Goal: Transaction & Acquisition: Book appointment/travel/reservation

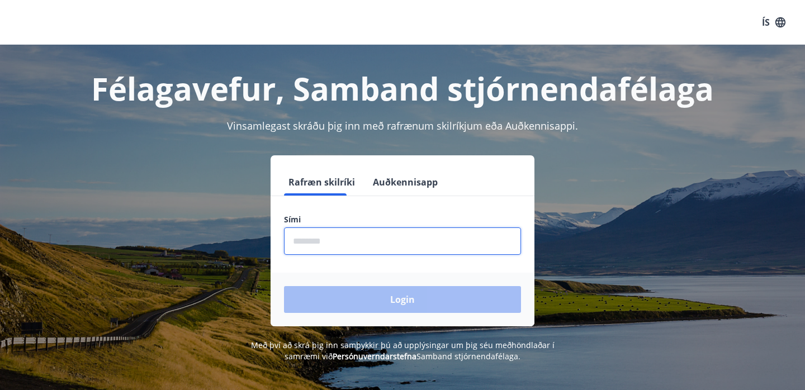
click at [392, 238] on input "phone" at bounding box center [402, 240] width 237 height 27
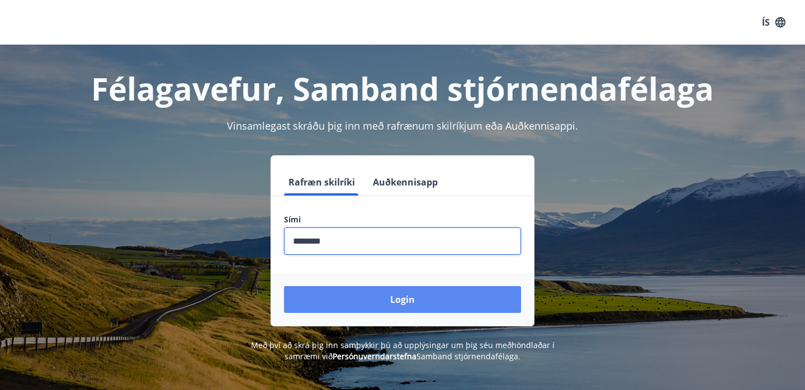
type input "********"
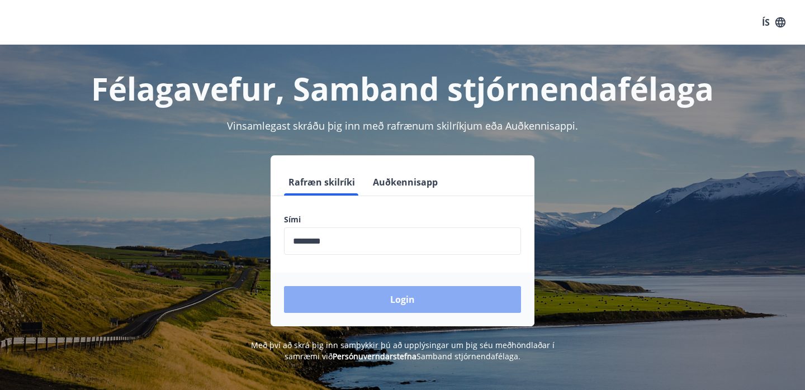
click at [402, 300] on button "Login" at bounding box center [402, 299] width 237 height 27
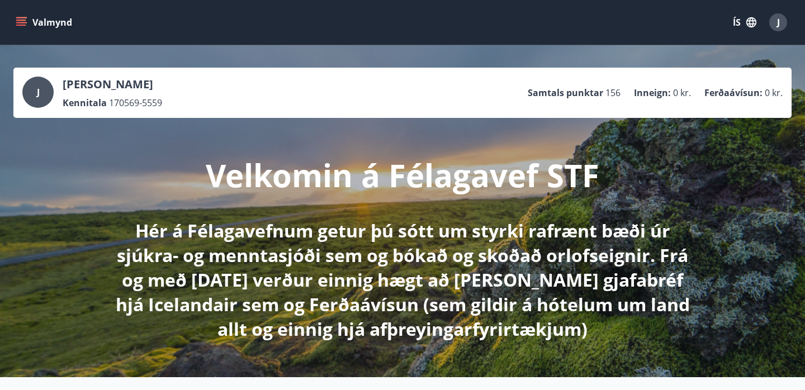
click at [26, 20] on icon "menu" at bounding box center [21, 22] width 11 height 11
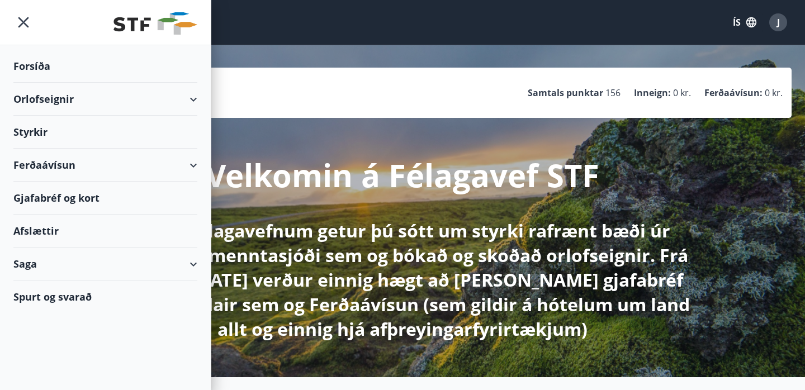
click at [189, 102] on div "Orlofseignir" at bounding box center [105, 99] width 184 height 33
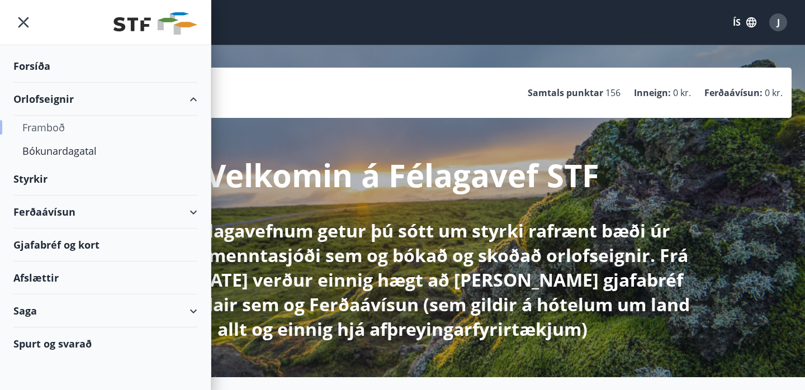
click at [50, 126] on div "Framboð" at bounding box center [105, 127] width 166 height 23
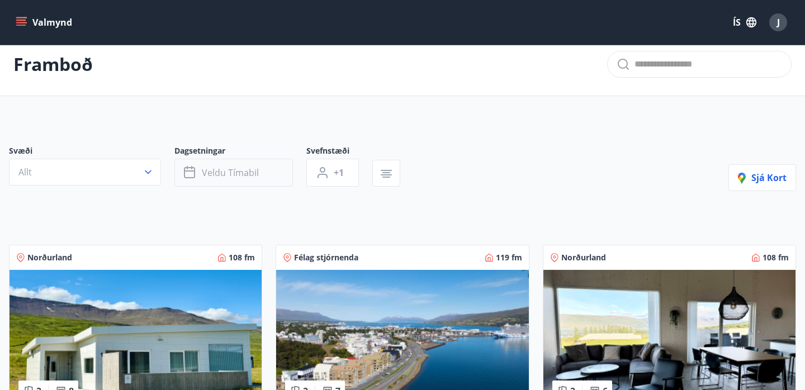
scroll to position [12, 0]
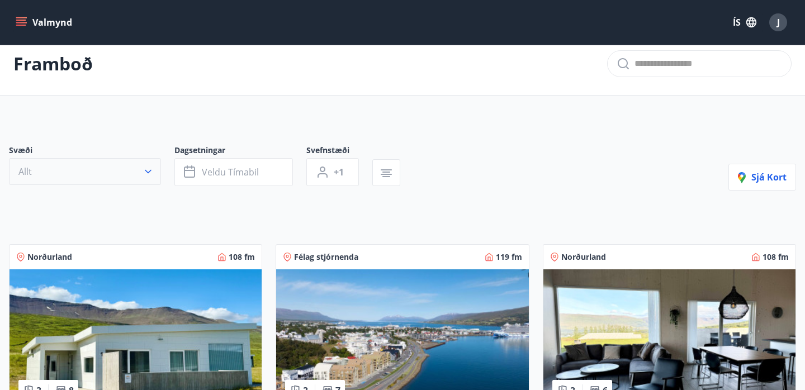
click at [148, 173] on icon "button" at bounding box center [148, 172] width 7 height 4
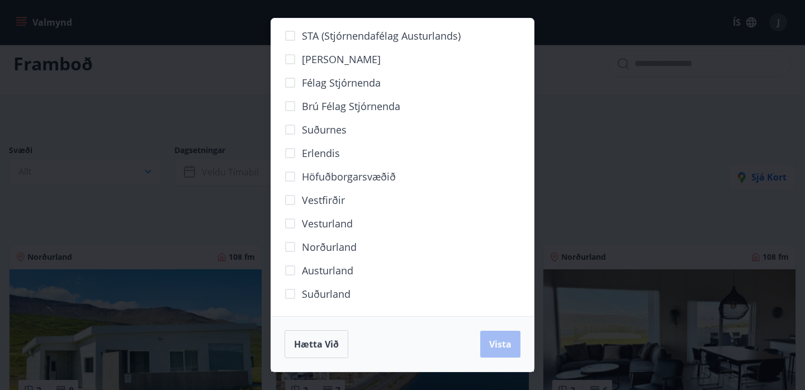
scroll to position [58, 0]
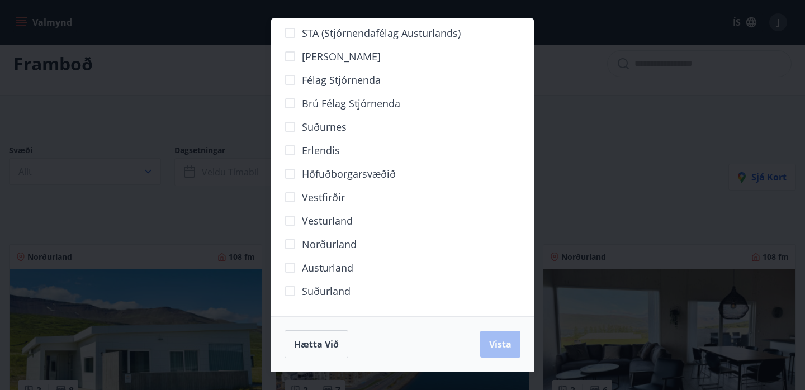
click at [337, 246] on span "Norðurland" at bounding box center [329, 244] width 55 height 15
click at [503, 344] on span "Vista" at bounding box center [500, 344] width 22 height 12
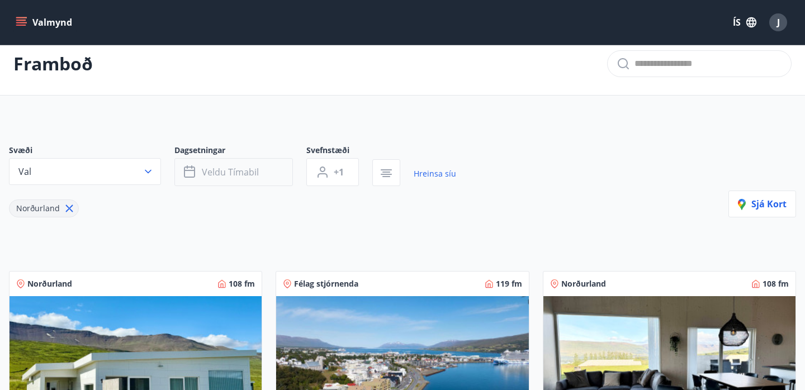
click at [244, 168] on span "Veldu tímabil" at bounding box center [230, 172] width 57 height 12
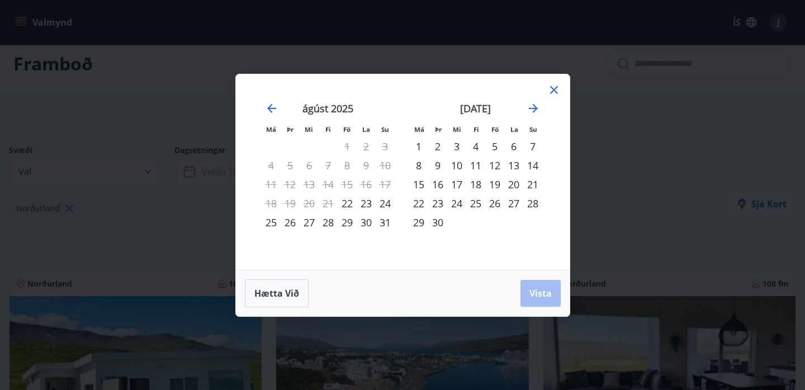
click at [308, 221] on div "27" at bounding box center [308, 222] width 19 height 19
click at [327, 219] on div "28" at bounding box center [327, 222] width 19 height 19
click at [349, 223] on div "29" at bounding box center [346, 222] width 19 height 19
click at [317, 219] on div "27" at bounding box center [308, 222] width 19 height 19
click at [325, 219] on div "28" at bounding box center [327, 222] width 19 height 19
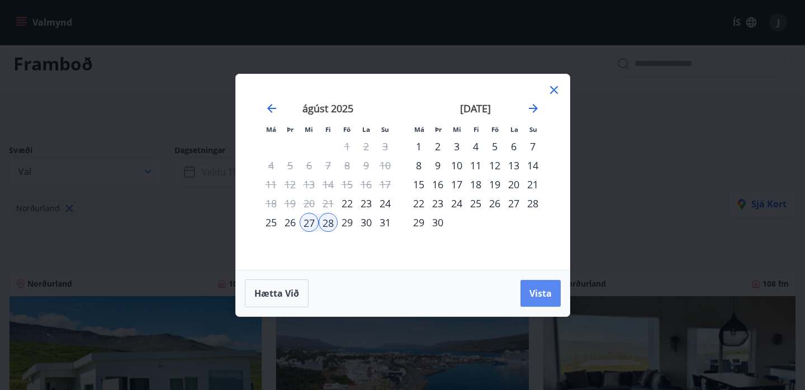
click at [543, 292] on span "Vista" at bounding box center [540, 293] width 22 height 12
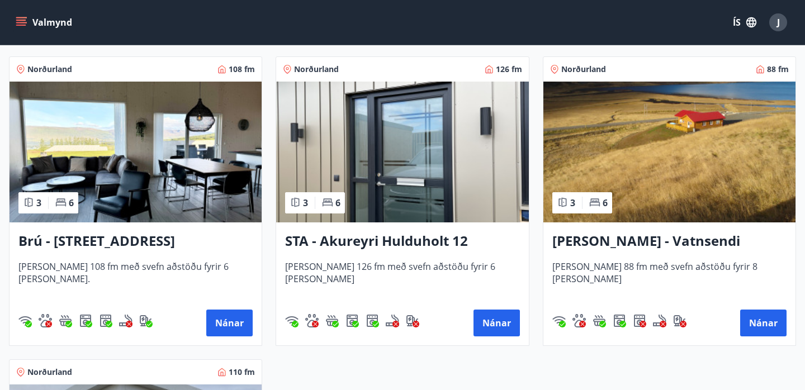
scroll to position [212, 0]
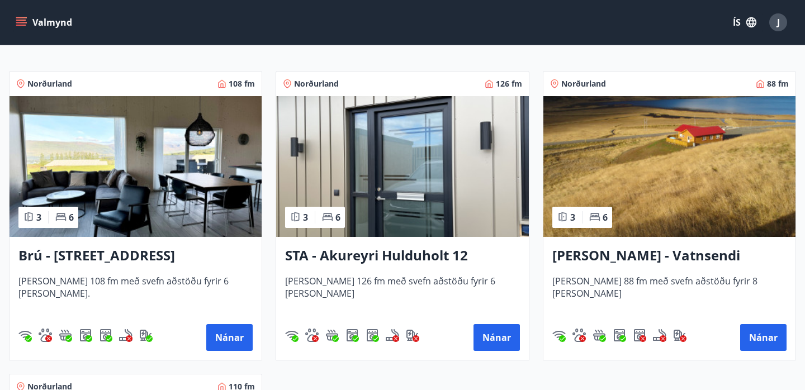
click at [169, 206] on img at bounding box center [135, 166] width 252 height 141
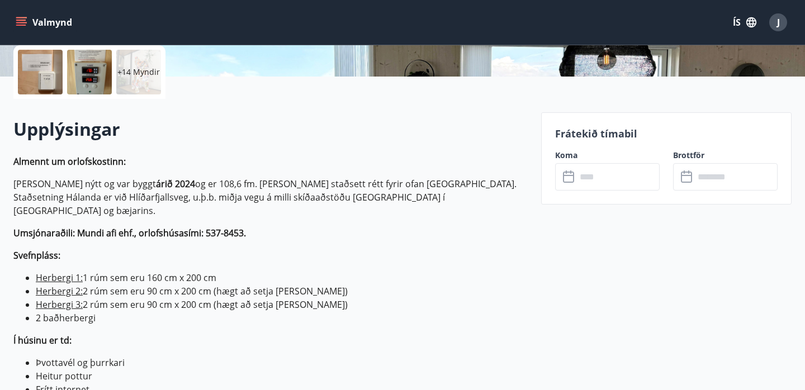
scroll to position [315, 0]
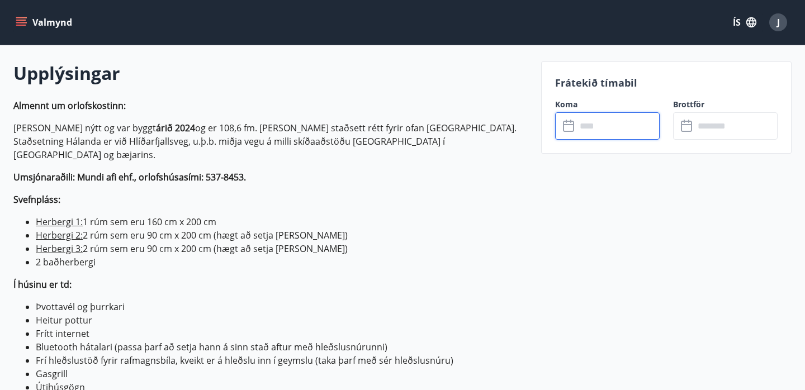
click at [603, 134] on input "text" at bounding box center [617, 125] width 83 height 27
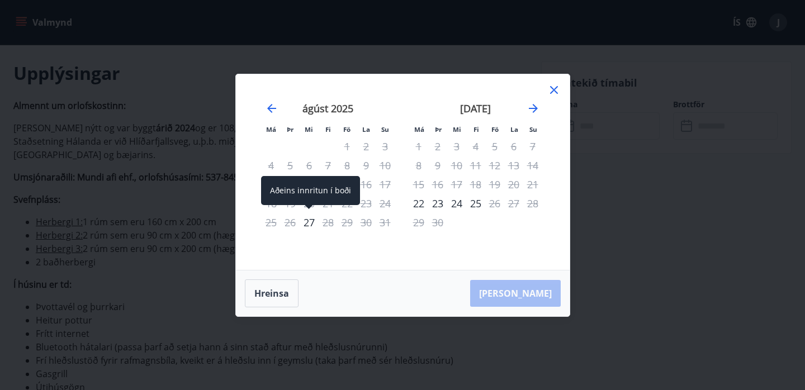
click at [312, 220] on div "27" at bounding box center [308, 222] width 19 height 19
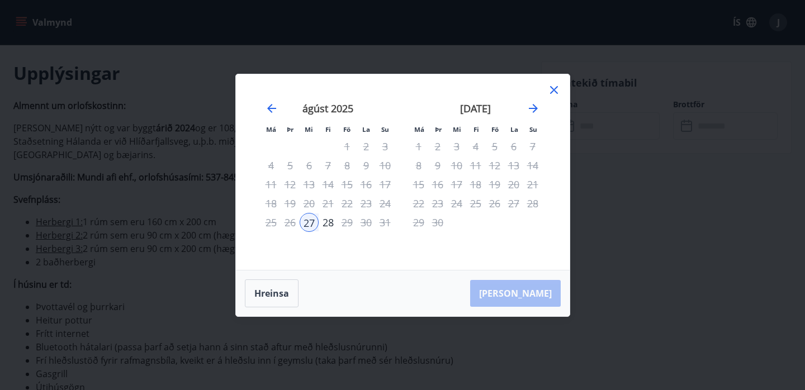
click at [661, 226] on div "Má Þr Mi Fi Fö La Su Má Þr Mi Fi Fö La Su [DATE] 1 2 3 4 5 6 7 8 9 10 11 12 13 …" at bounding box center [402, 195] width 805 height 390
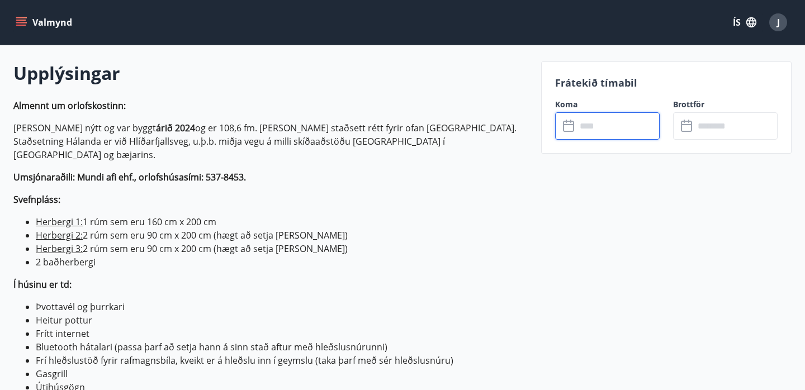
click at [626, 134] on input "text" at bounding box center [617, 125] width 83 height 27
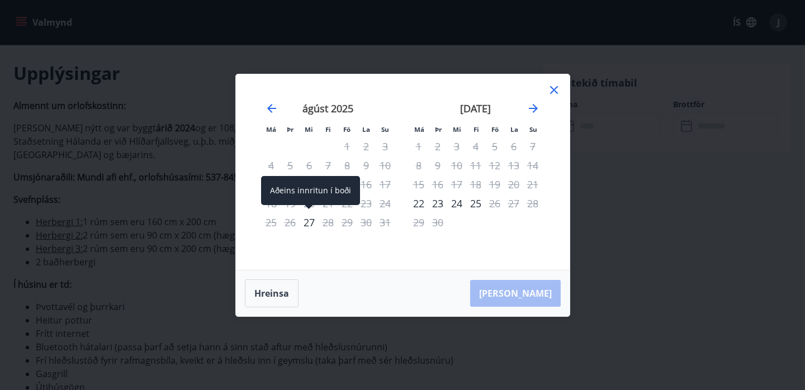
click at [313, 221] on div "27" at bounding box center [308, 222] width 19 height 19
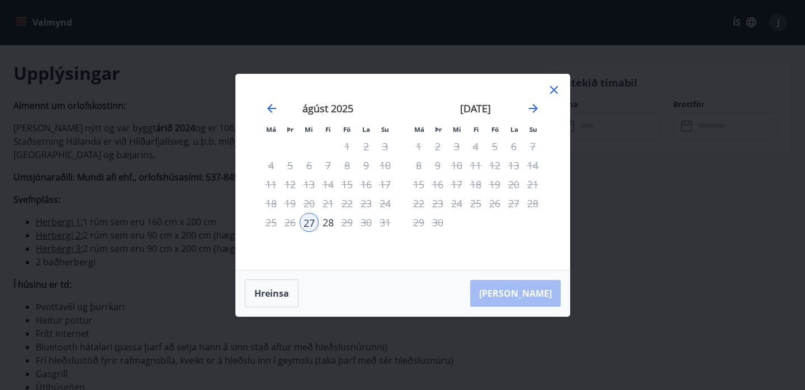
click at [551, 88] on icon at bounding box center [553, 89] width 13 height 13
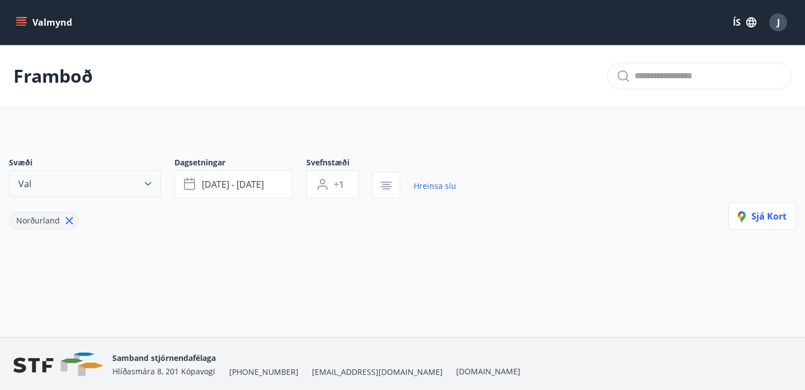
click at [139, 180] on button "Val" at bounding box center [85, 183] width 152 height 27
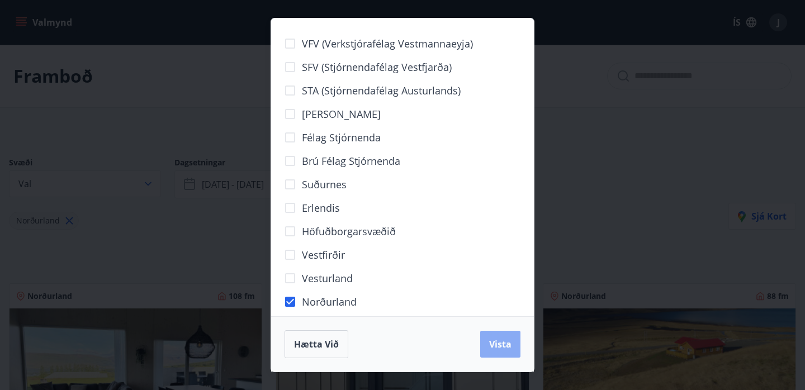
click at [501, 334] on button "Vista" at bounding box center [500, 344] width 40 height 27
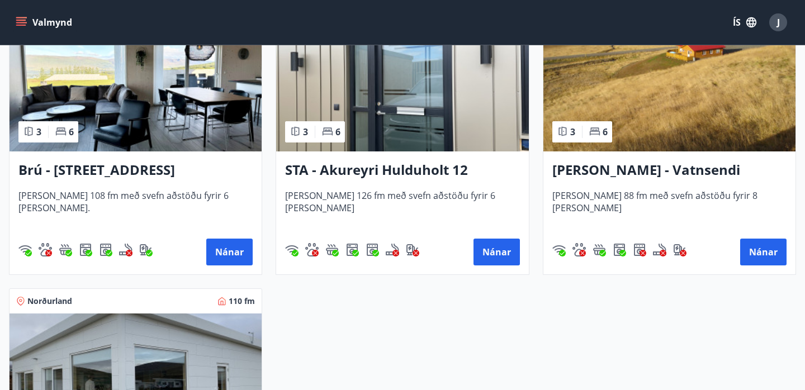
scroll to position [299, 0]
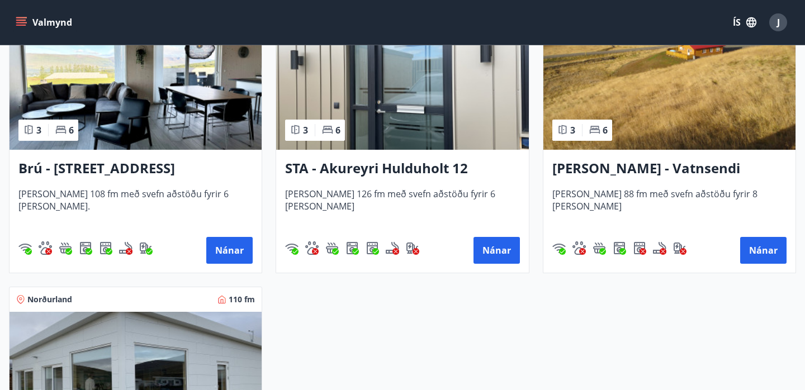
click at [407, 169] on h3 "STA - Akureyri Hulduholt 12" at bounding box center [402, 169] width 234 height 20
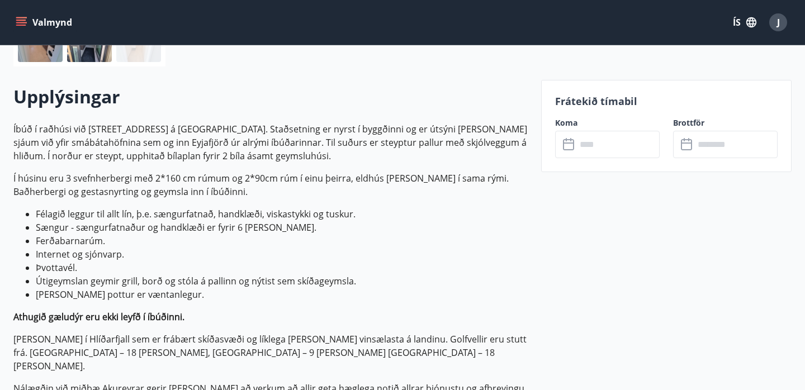
scroll to position [286, 0]
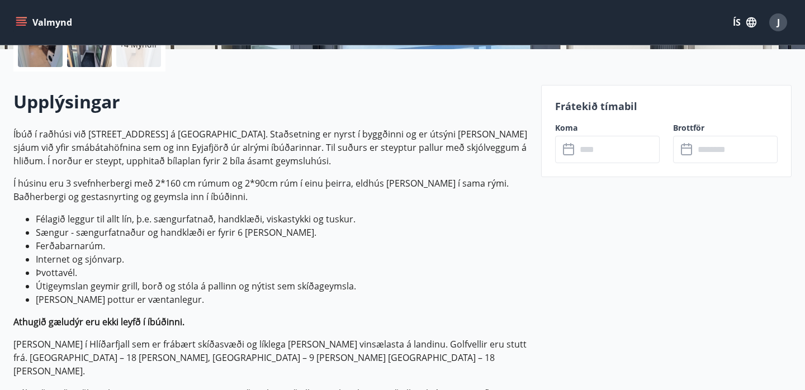
click at [591, 152] on input "text" at bounding box center [617, 149] width 83 height 27
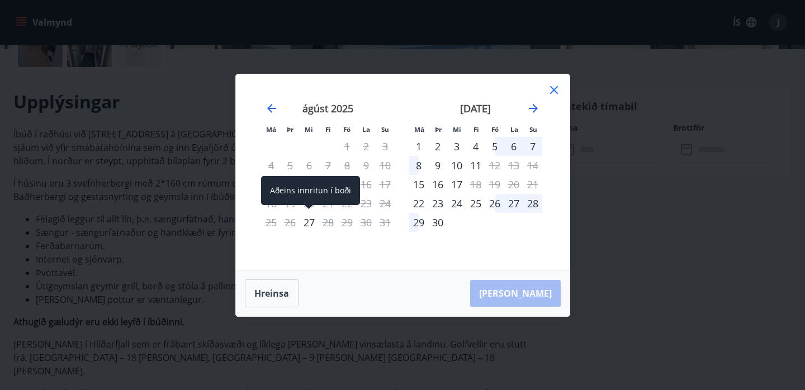
click at [313, 220] on div "27" at bounding box center [308, 222] width 19 height 19
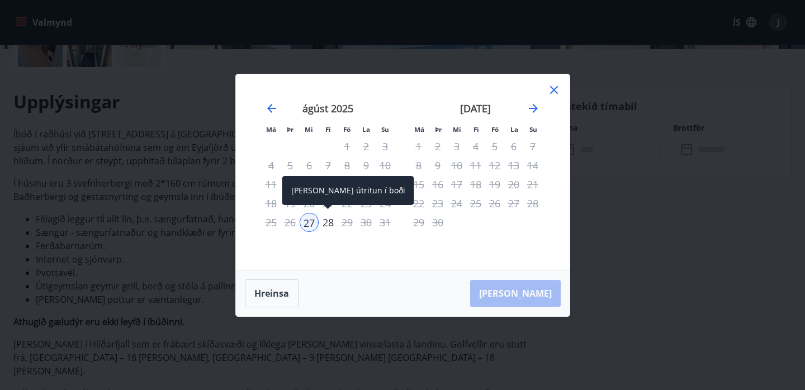
click at [331, 225] on div "28" at bounding box center [327, 222] width 19 height 19
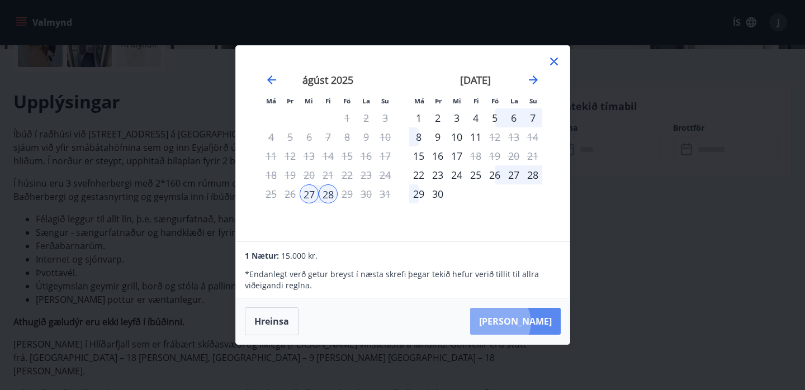
click at [534, 322] on button "[PERSON_NAME]" at bounding box center [515, 321] width 91 height 27
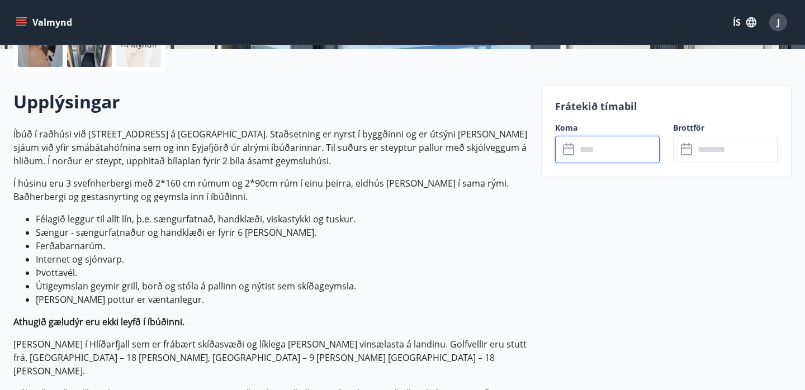
type input "******"
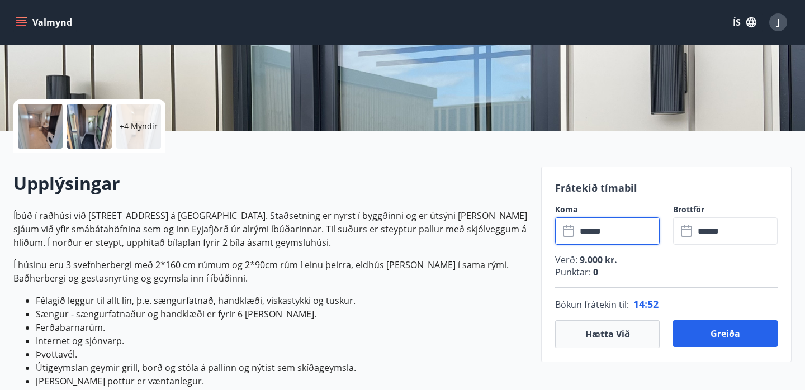
scroll to position [202, 0]
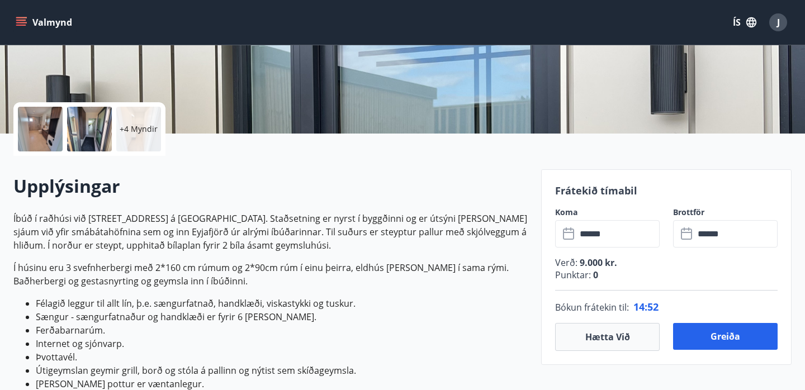
click at [148, 139] on div "+4 Myndir" at bounding box center [138, 129] width 45 height 45
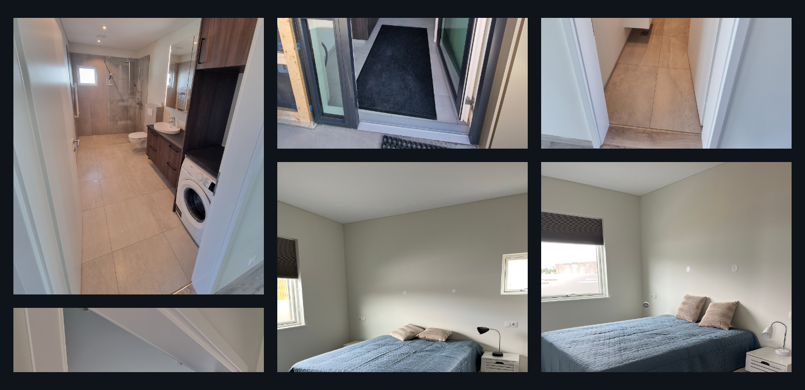
scroll to position [0, 0]
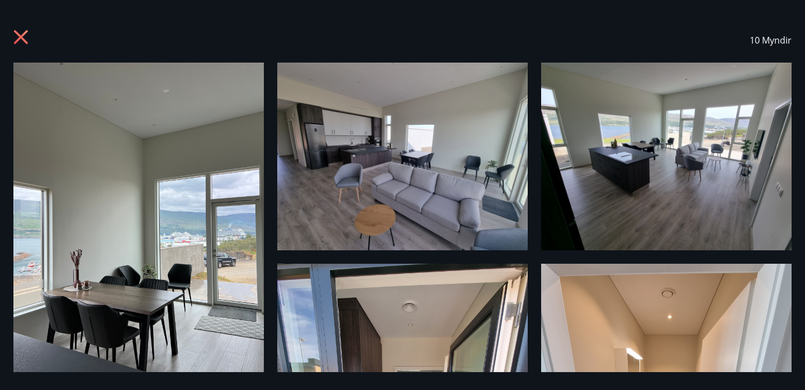
click at [17, 38] on icon at bounding box center [22, 39] width 18 height 18
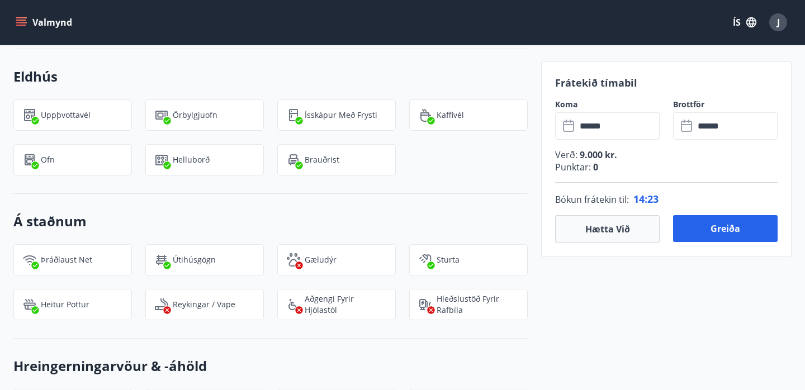
scroll to position [1373, 0]
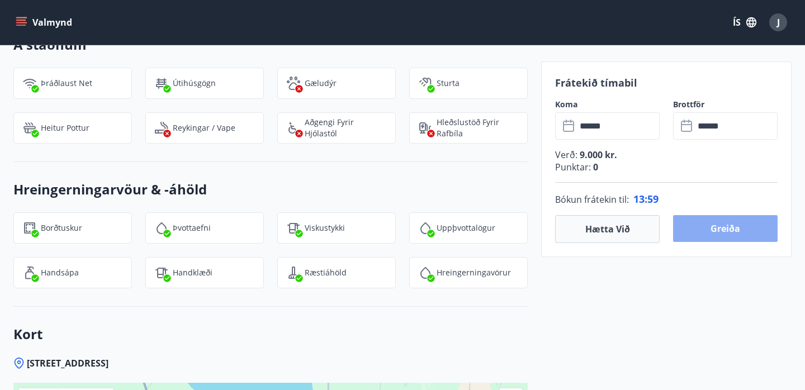
click at [730, 230] on button "Greiða" at bounding box center [725, 228] width 104 height 27
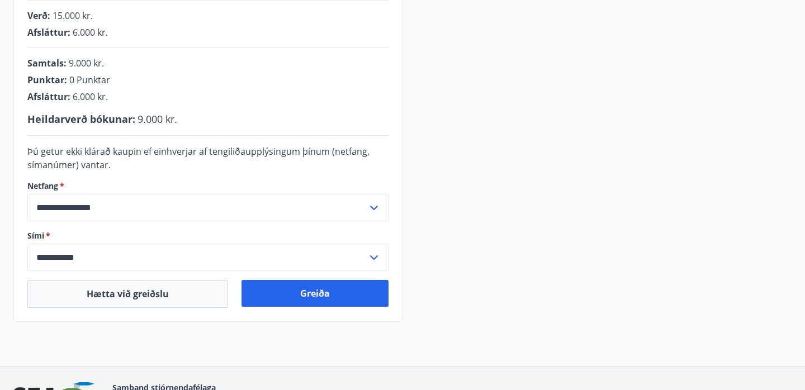
scroll to position [269, 0]
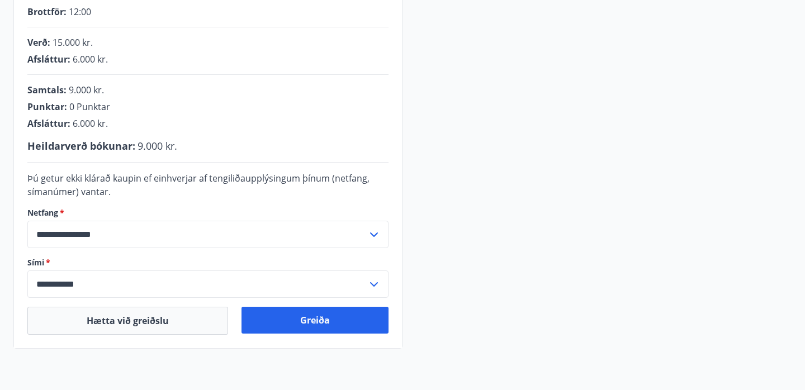
click at [375, 237] on icon at bounding box center [373, 234] width 13 height 13
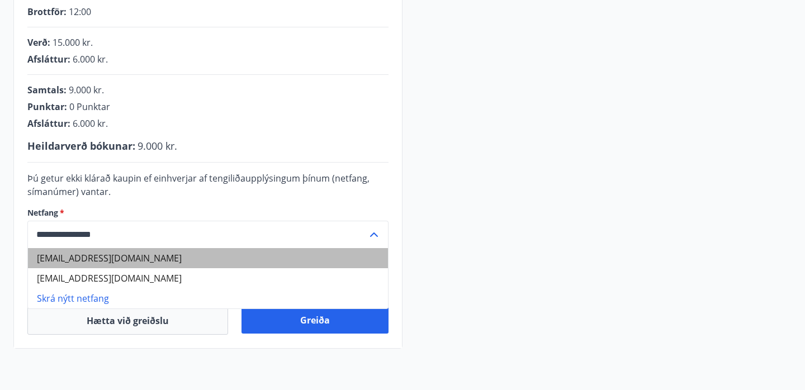
click at [192, 261] on li "[EMAIL_ADDRESS][DOMAIN_NAME]" at bounding box center [208, 258] width 360 height 20
type input "**********"
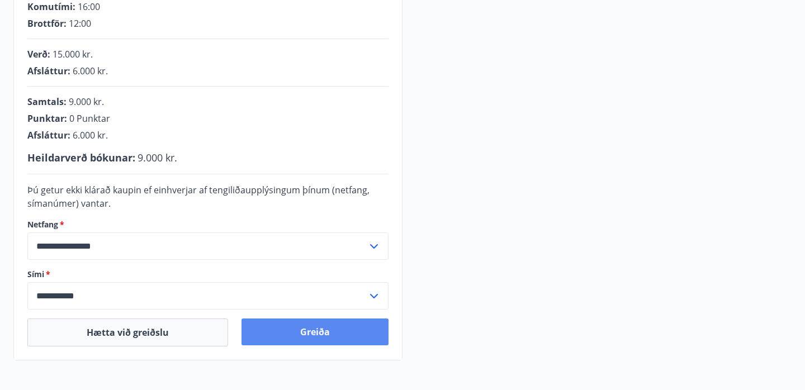
scroll to position [279, 0]
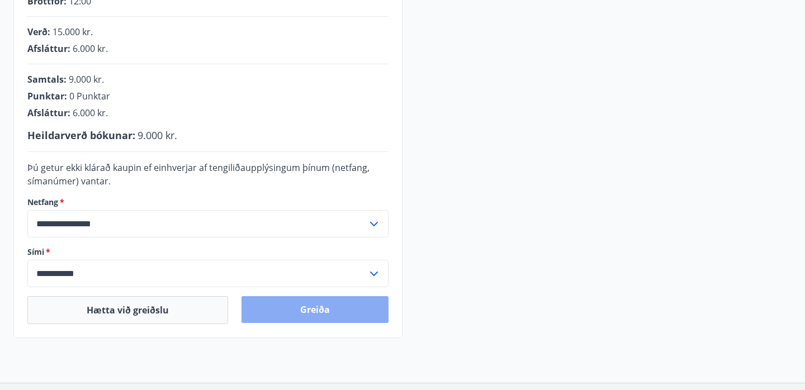
click at [349, 313] on button "Greiða" at bounding box center [314, 309] width 147 height 27
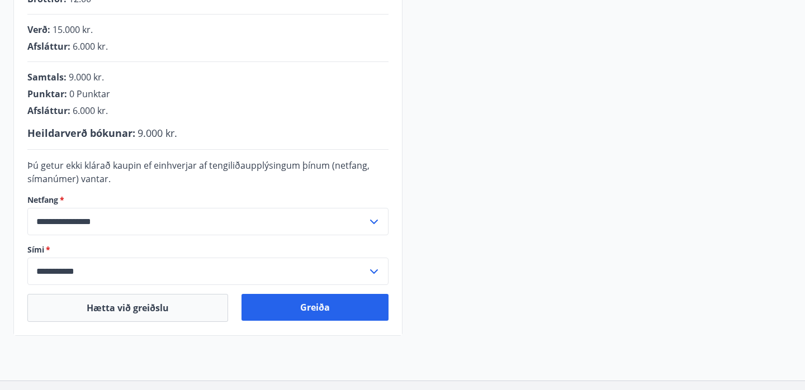
scroll to position [283, 0]
click at [284, 235] on form "**********" at bounding box center [207, 221] width 361 height 126
click at [275, 217] on input "**********" at bounding box center [197, 220] width 340 height 27
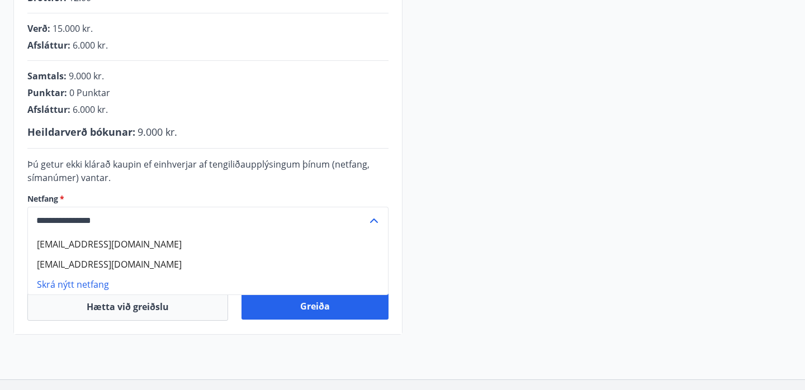
click at [167, 248] on li "[EMAIL_ADDRESS][DOMAIN_NAME]" at bounding box center [208, 244] width 360 height 20
type input "**********"
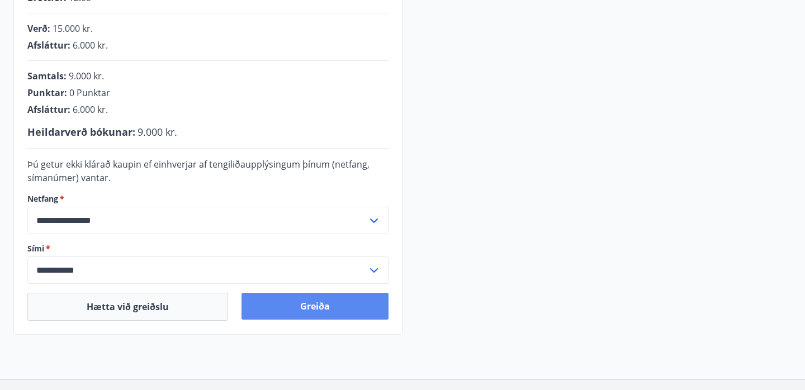
click at [300, 303] on button "Greiða" at bounding box center [314, 306] width 147 height 27
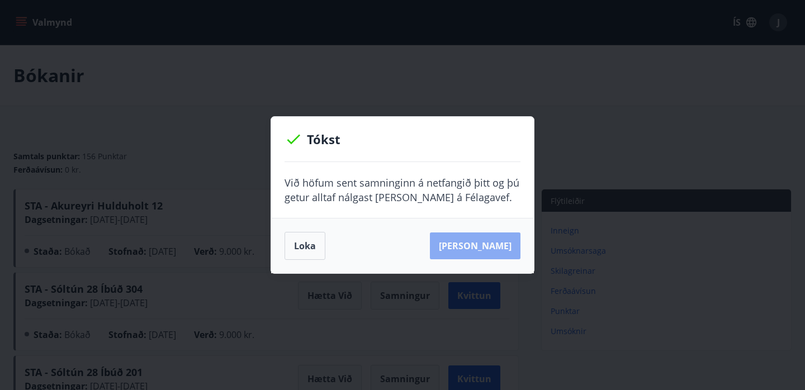
click at [493, 246] on button "Sjá samning" at bounding box center [475, 245] width 91 height 27
click at [308, 244] on button "Loka" at bounding box center [304, 246] width 41 height 28
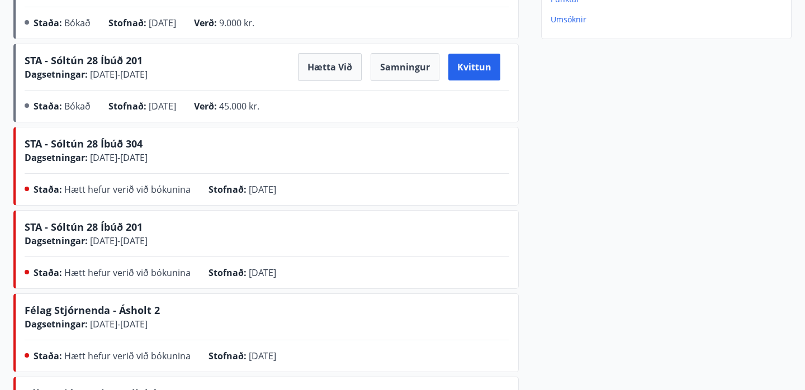
scroll to position [82, 0]
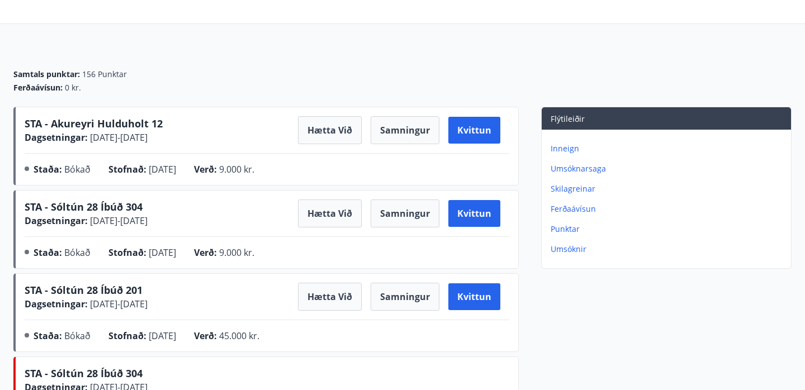
click at [127, 121] on span "STA - Akureyri Hulduholt 12" at bounding box center [94, 123] width 138 height 13
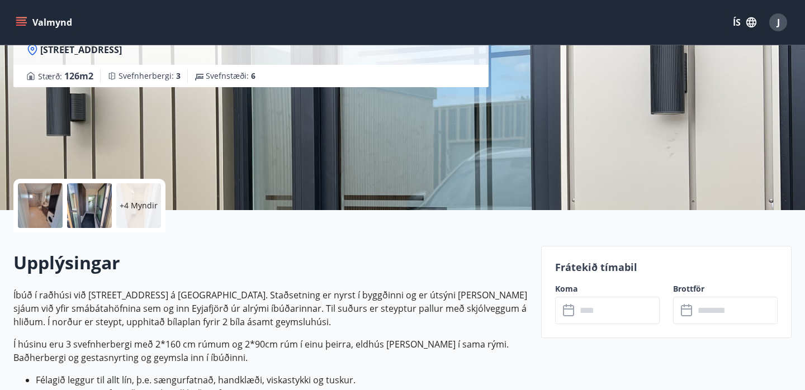
scroll to position [94, 0]
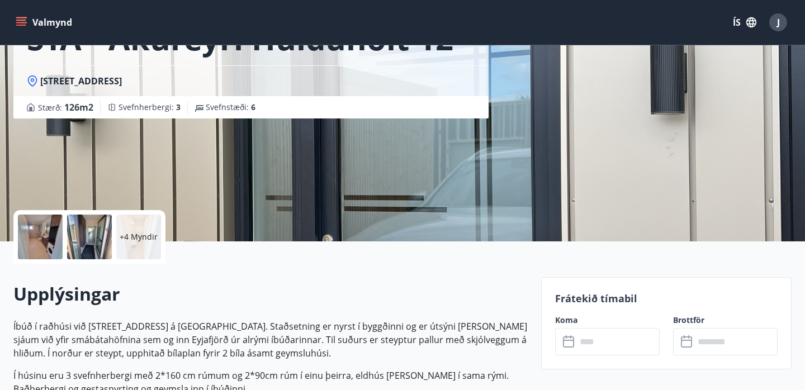
click at [137, 259] on div "+4 Myndir" at bounding box center [89, 237] width 152 height 54
click at [139, 248] on div "+4 Myndir" at bounding box center [138, 237] width 45 height 45
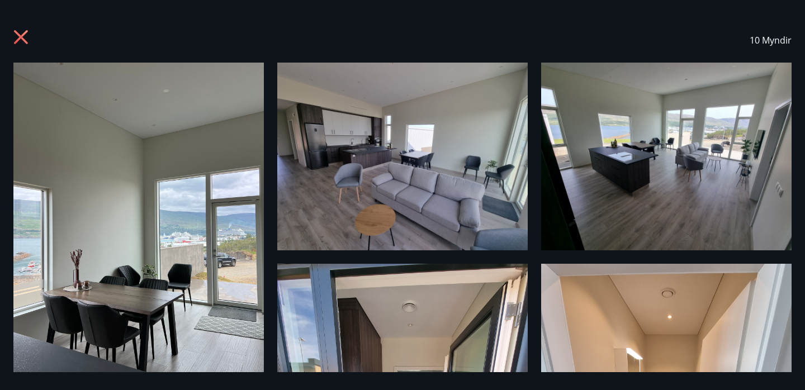
click at [181, 190] on img at bounding box center [138, 230] width 250 height 334
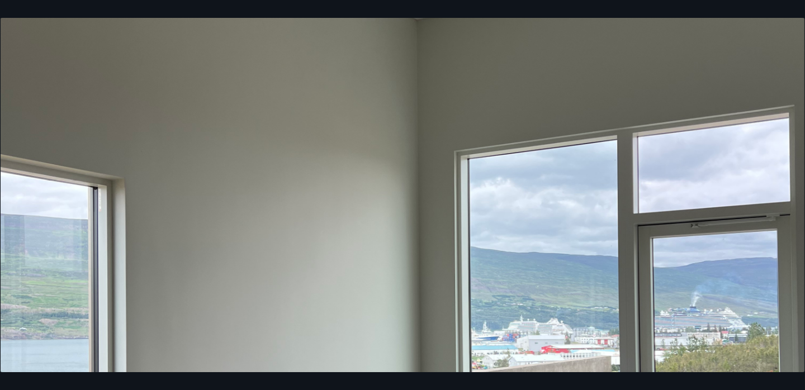
scroll to position [144, 0]
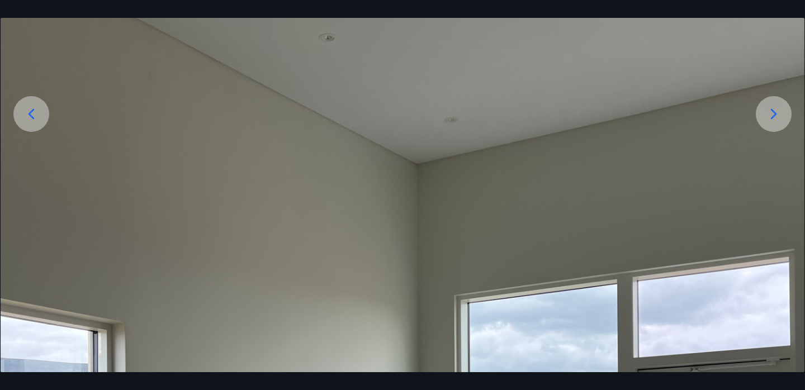
click at [778, 121] on icon at bounding box center [773, 114] width 18 height 18
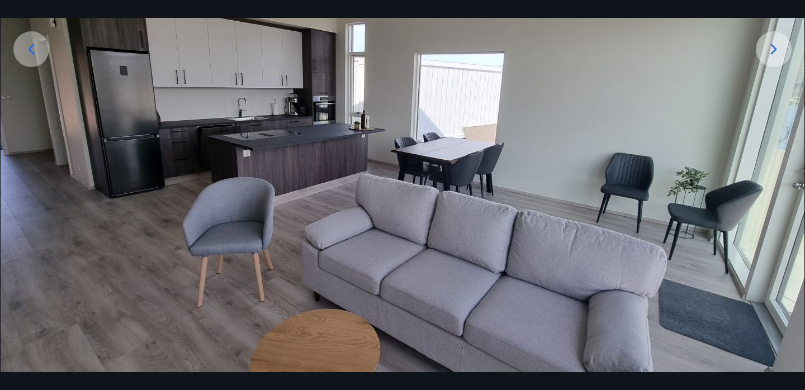
scroll to position [207, 0]
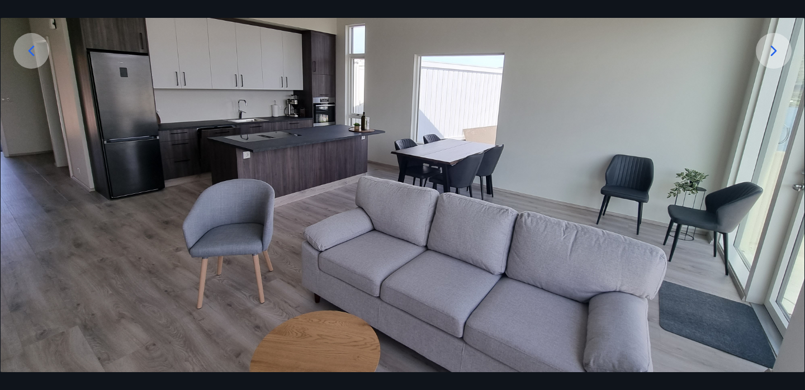
click at [774, 59] on icon at bounding box center [773, 51] width 18 height 18
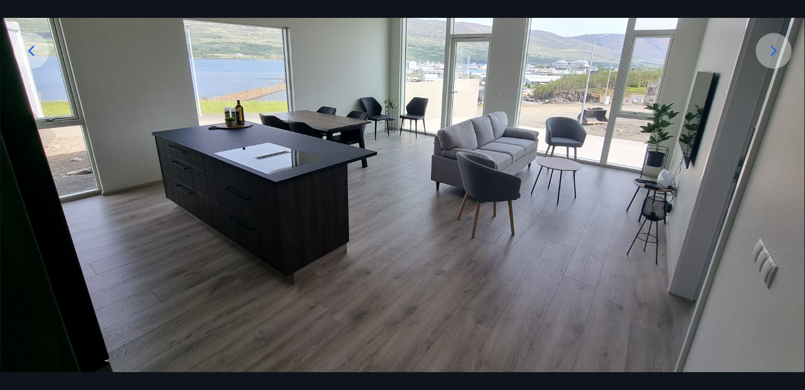
click at [771, 56] on icon at bounding box center [773, 51] width 18 height 18
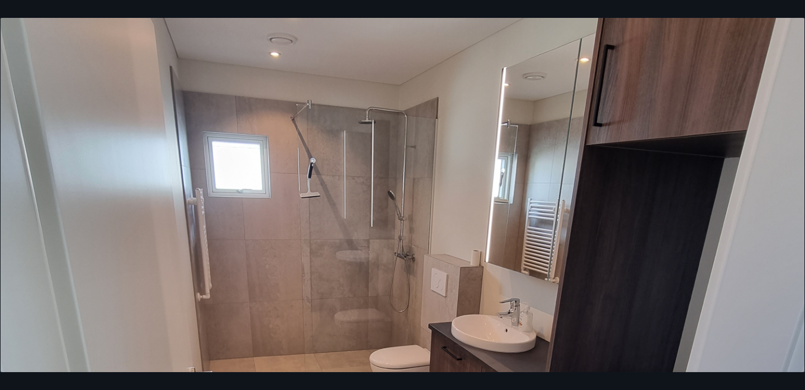
scroll to position [178, 0]
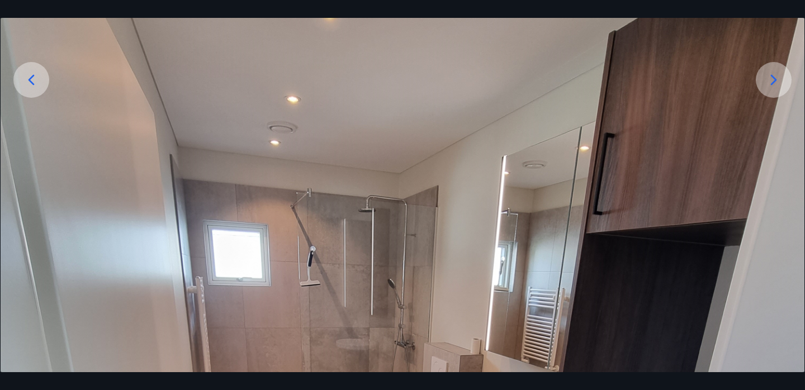
click at [773, 72] on icon at bounding box center [773, 80] width 18 height 18
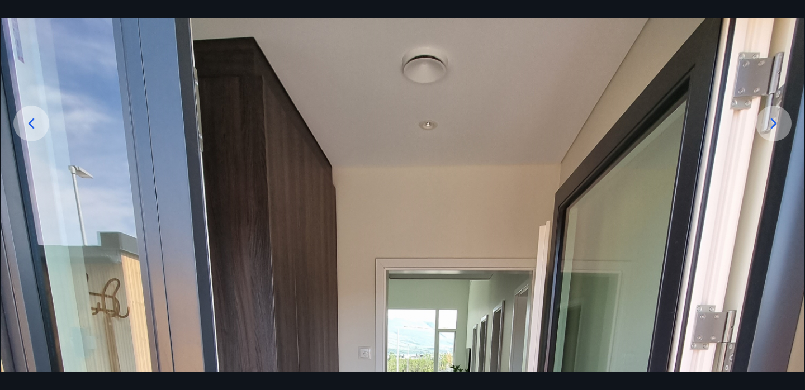
scroll to position [113, 0]
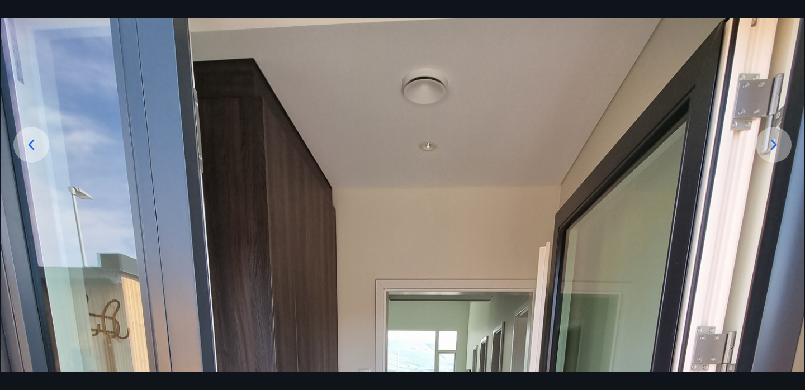
click at [771, 145] on icon at bounding box center [773, 145] width 18 height 18
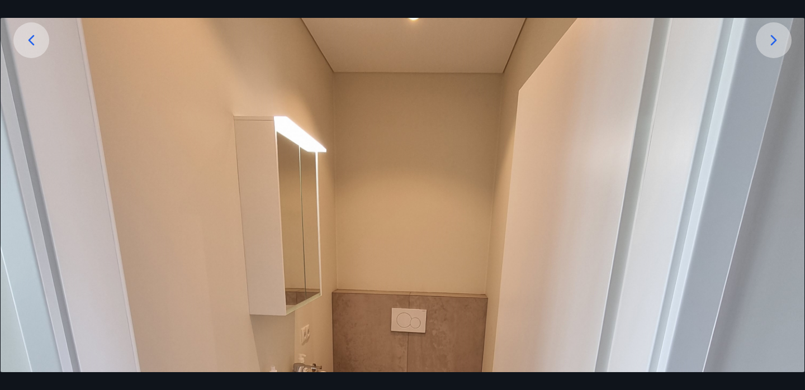
scroll to position [206, 0]
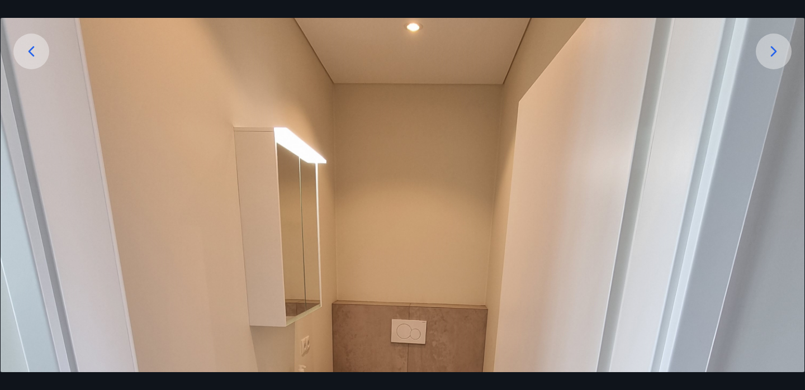
click at [774, 61] on div at bounding box center [773, 52] width 36 height 36
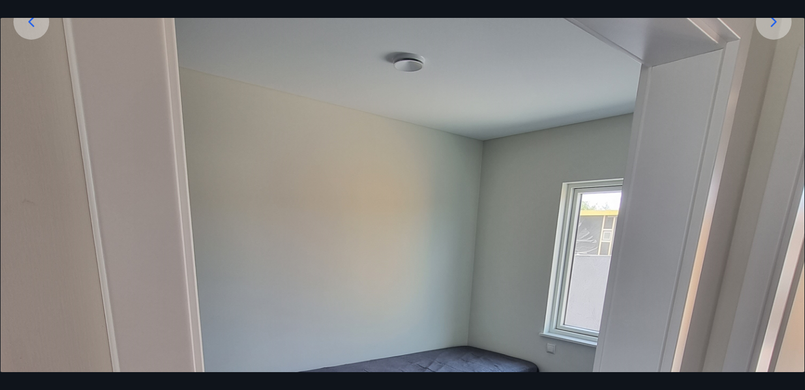
scroll to position [225, 0]
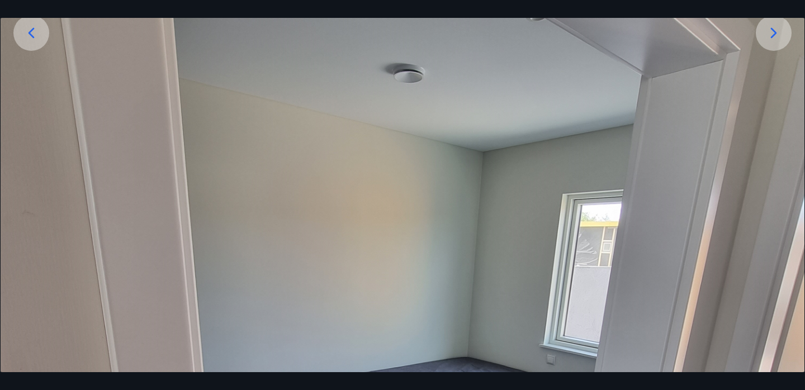
click at [776, 37] on icon at bounding box center [773, 33] width 18 height 18
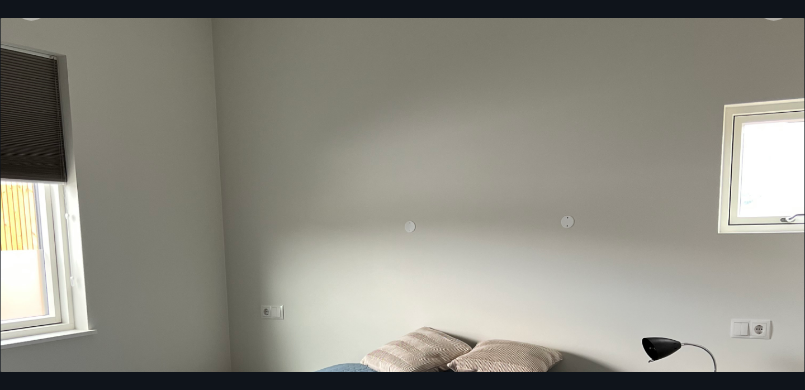
scroll to position [242, 0]
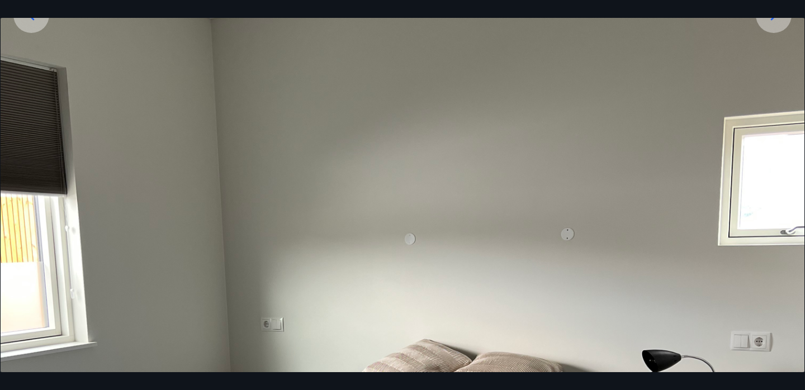
click at [783, 29] on div at bounding box center [773, 15] width 36 height 36
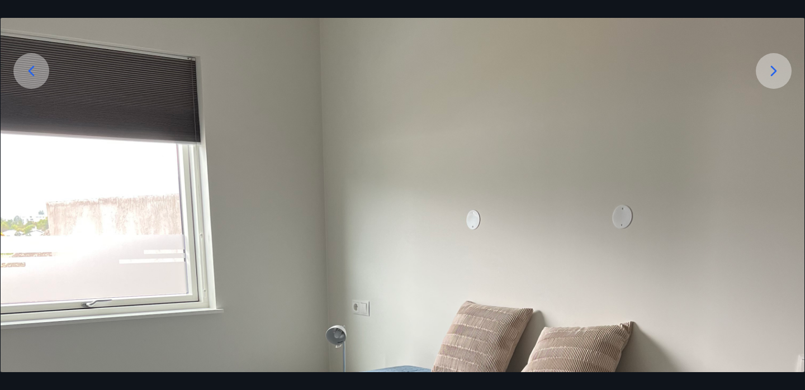
scroll to position [173, 0]
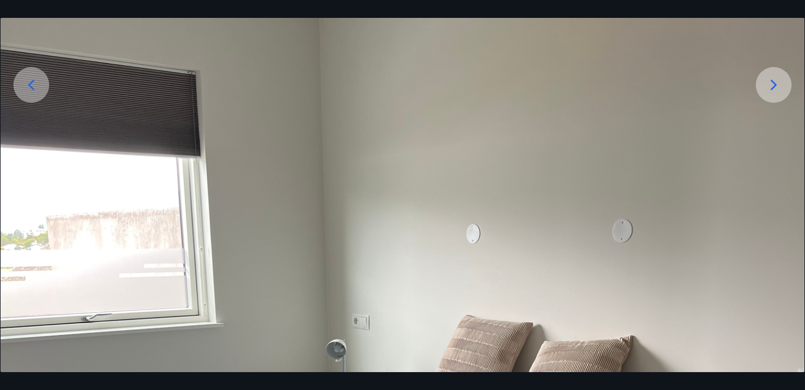
click at [765, 97] on div at bounding box center [773, 85] width 36 height 36
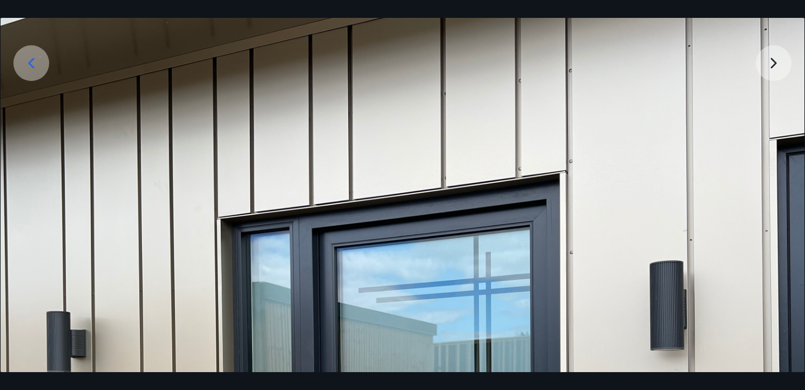
scroll to position [184, 0]
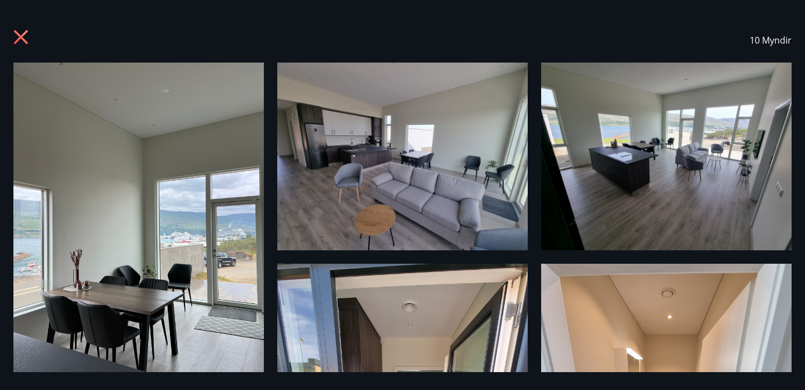
click at [26, 39] on icon at bounding box center [22, 39] width 18 height 18
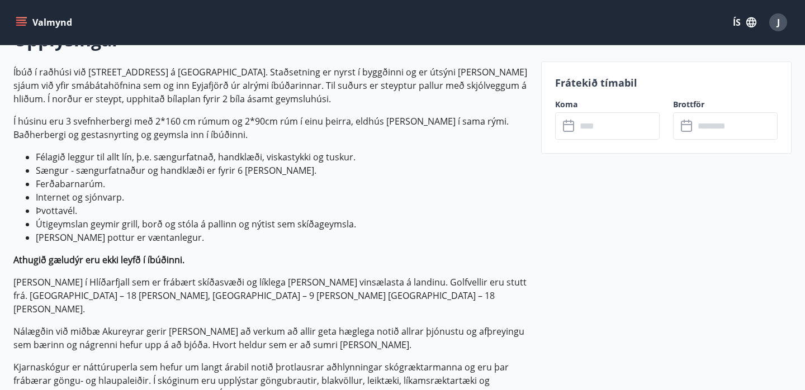
scroll to position [351, 0]
